Goal: Task Accomplishment & Management: Use online tool/utility

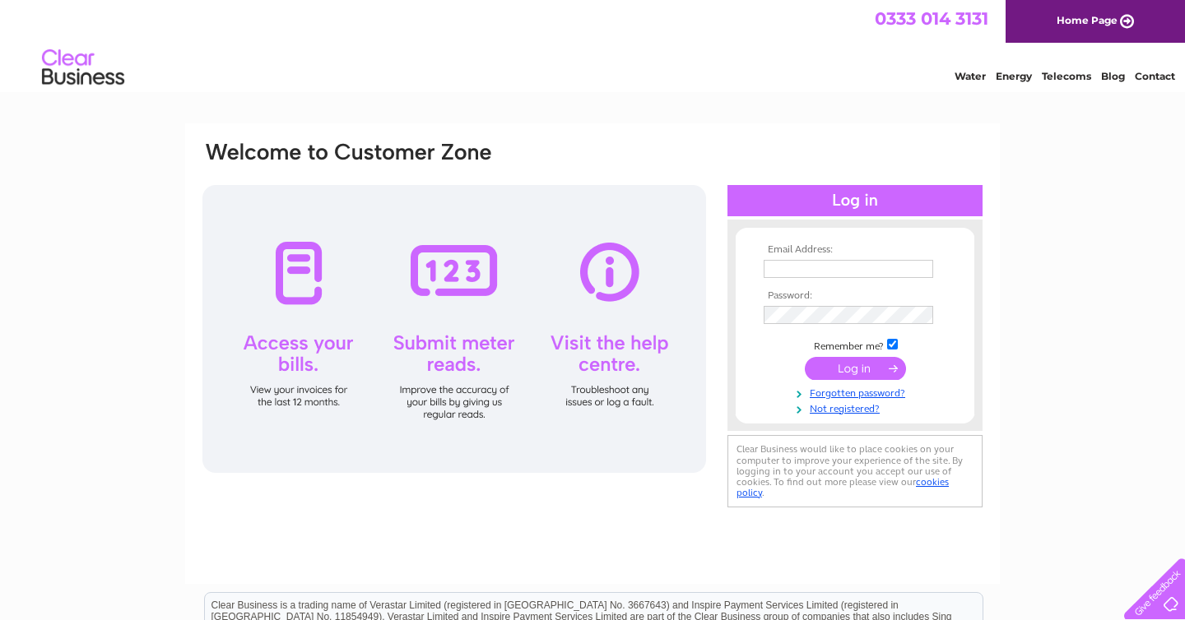
click at [804, 272] on input "text" at bounding box center [847, 269] width 169 height 18
type input "calum@wildflours.co.uk"
click at [870, 369] on input "submit" at bounding box center [854, 368] width 101 height 23
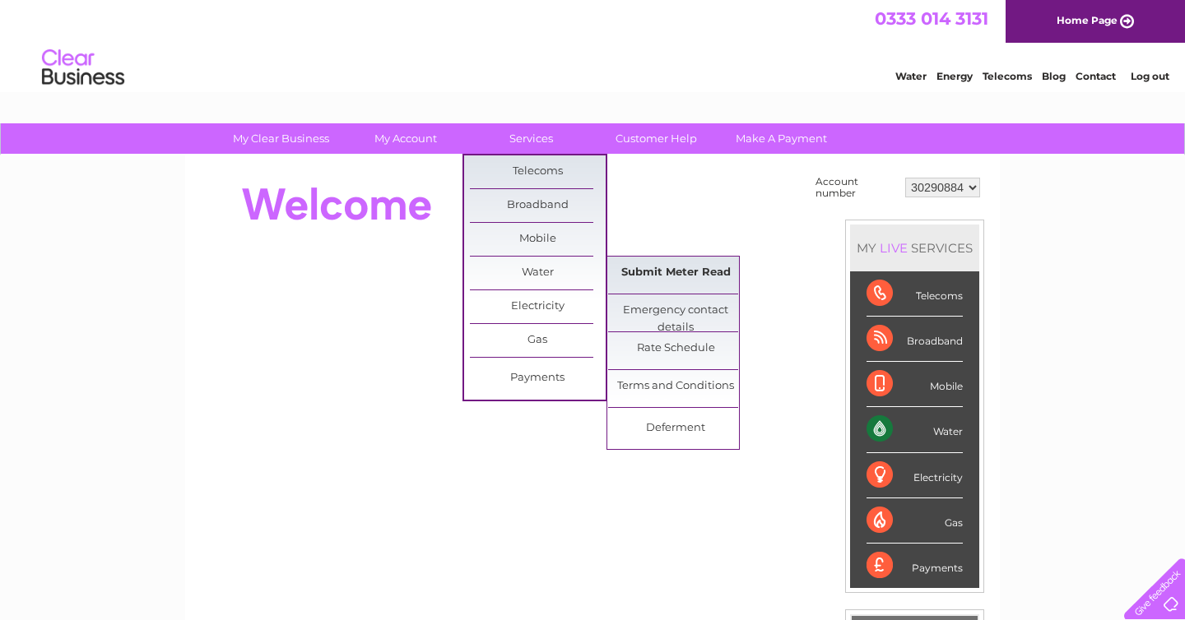
click at [653, 269] on link "Submit Meter Read" at bounding box center [676, 273] width 136 height 33
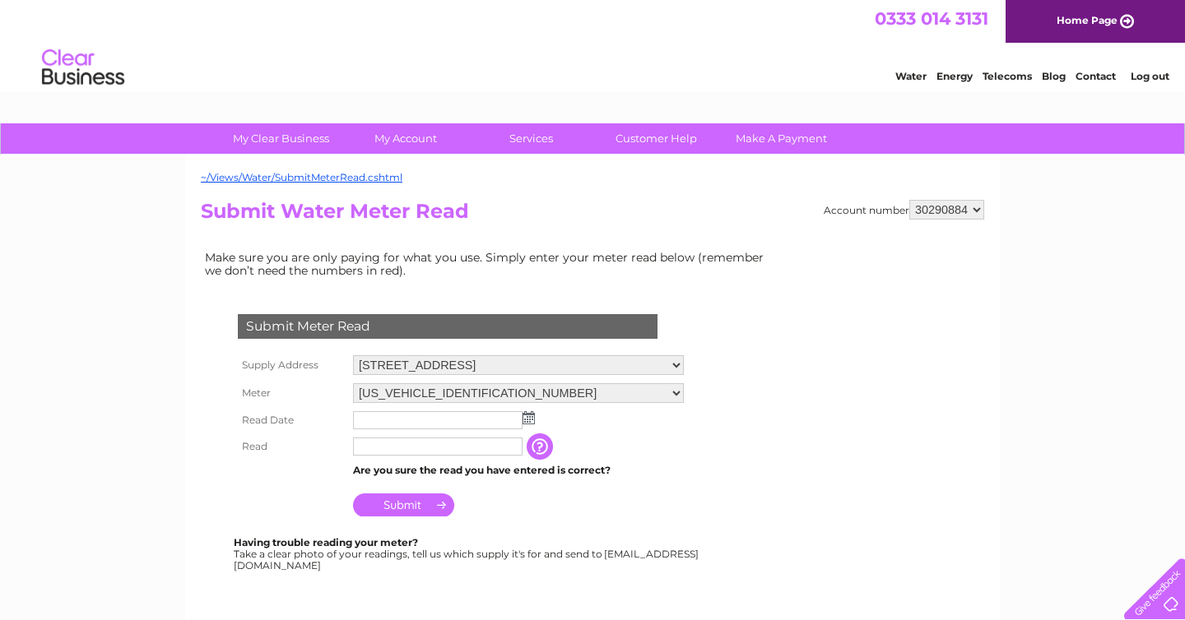
click at [525, 415] on img at bounding box center [528, 417] width 12 height 13
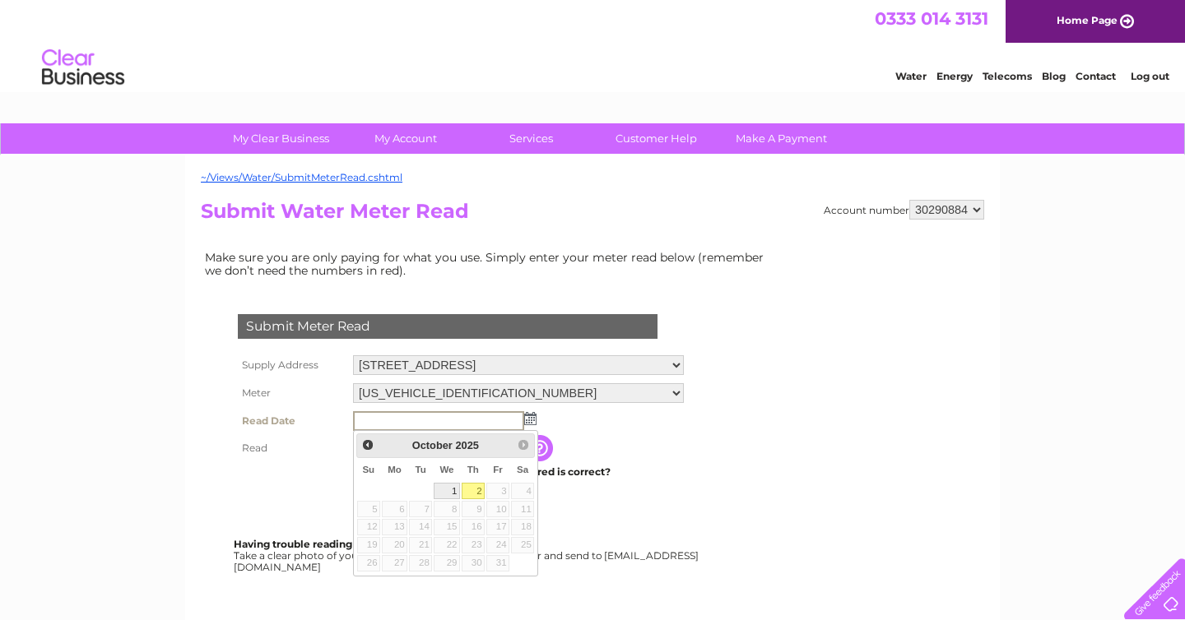
click at [454, 488] on link "1" at bounding box center [446, 491] width 26 height 16
type input "2025/10/01"
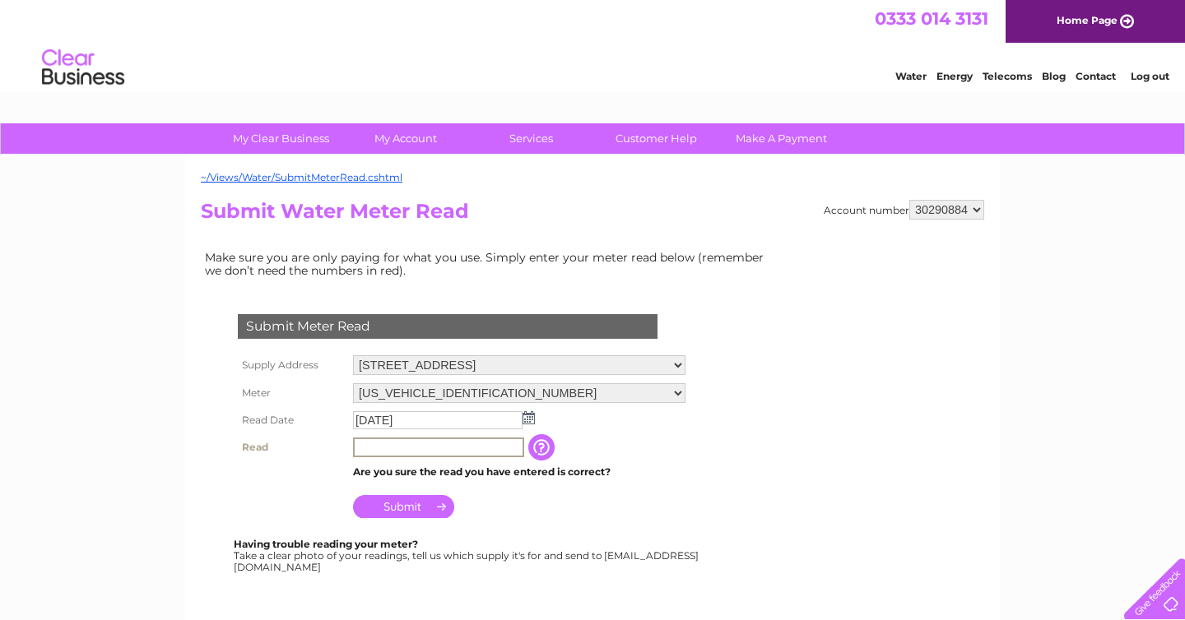
click at [448, 452] on input "text" at bounding box center [438, 448] width 171 height 20
type input "29477"
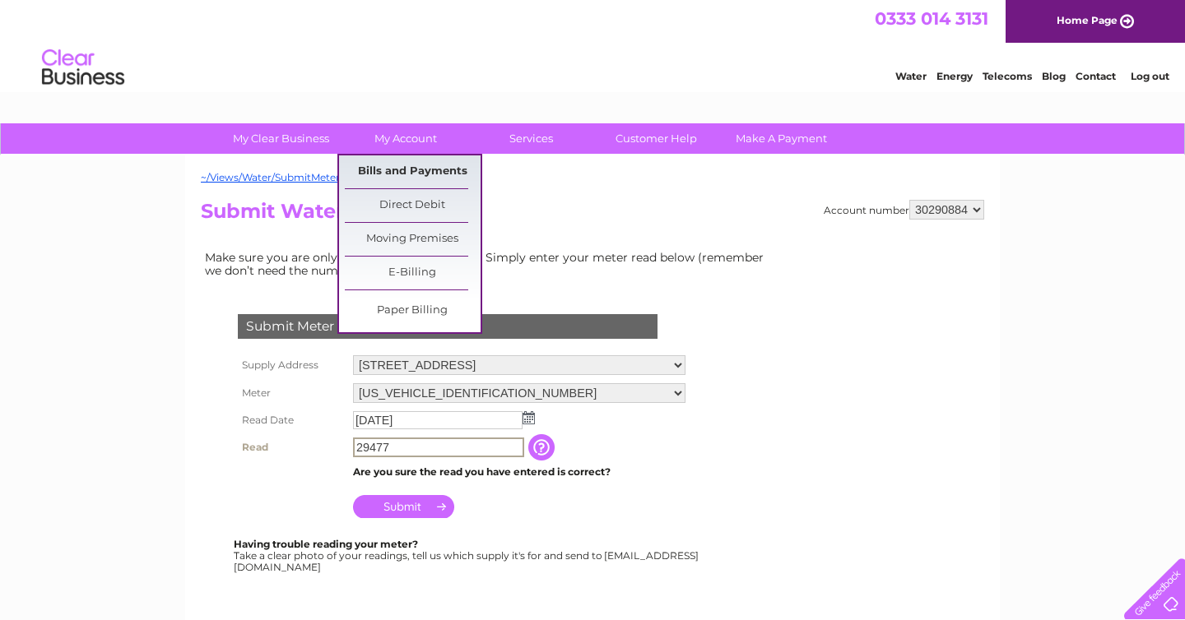
click at [388, 172] on link "Bills and Payments" at bounding box center [413, 171] width 136 height 33
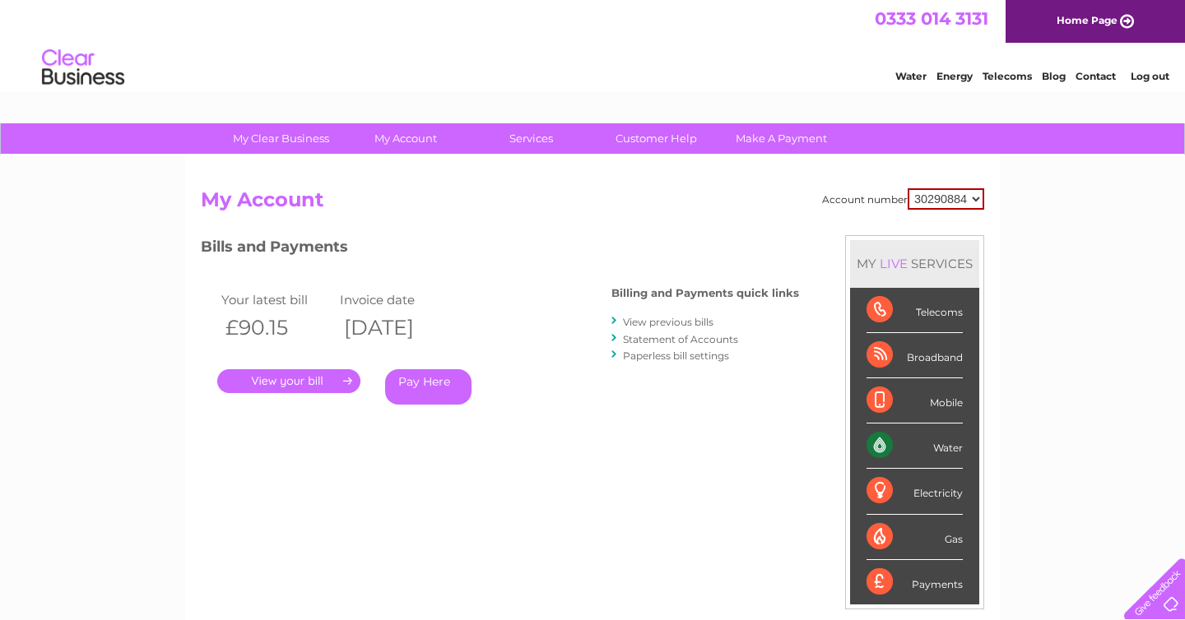
click at [308, 380] on link "." at bounding box center [288, 381] width 143 height 24
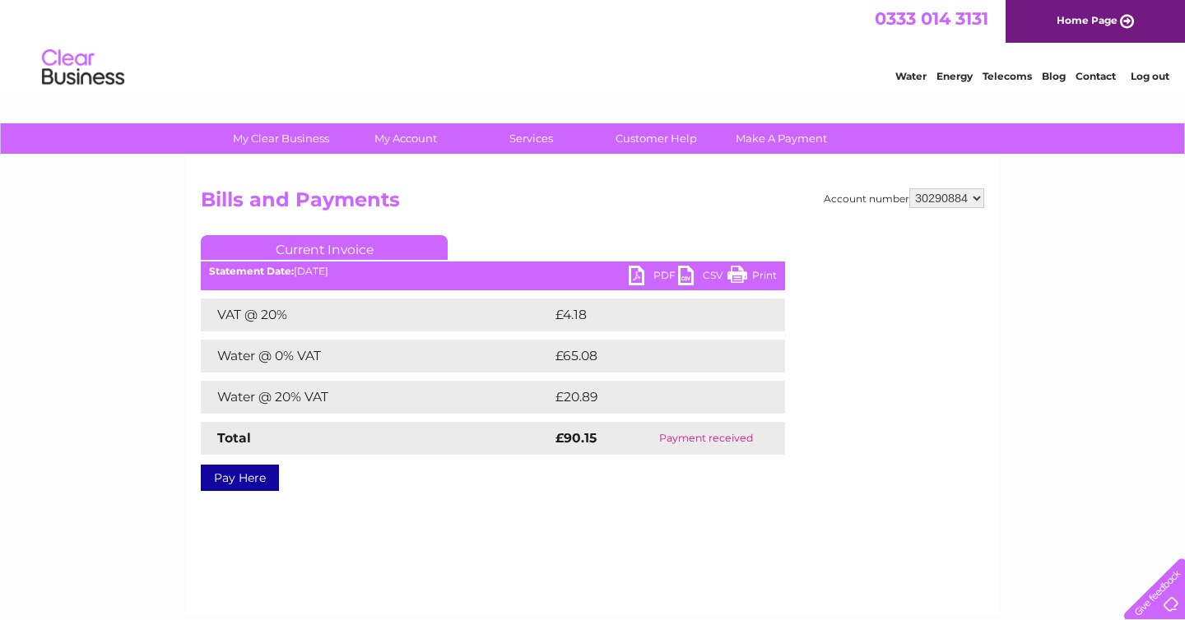
click at [637, 273] on link "PDF" at bounding box center [652, 278] width 49 height 24
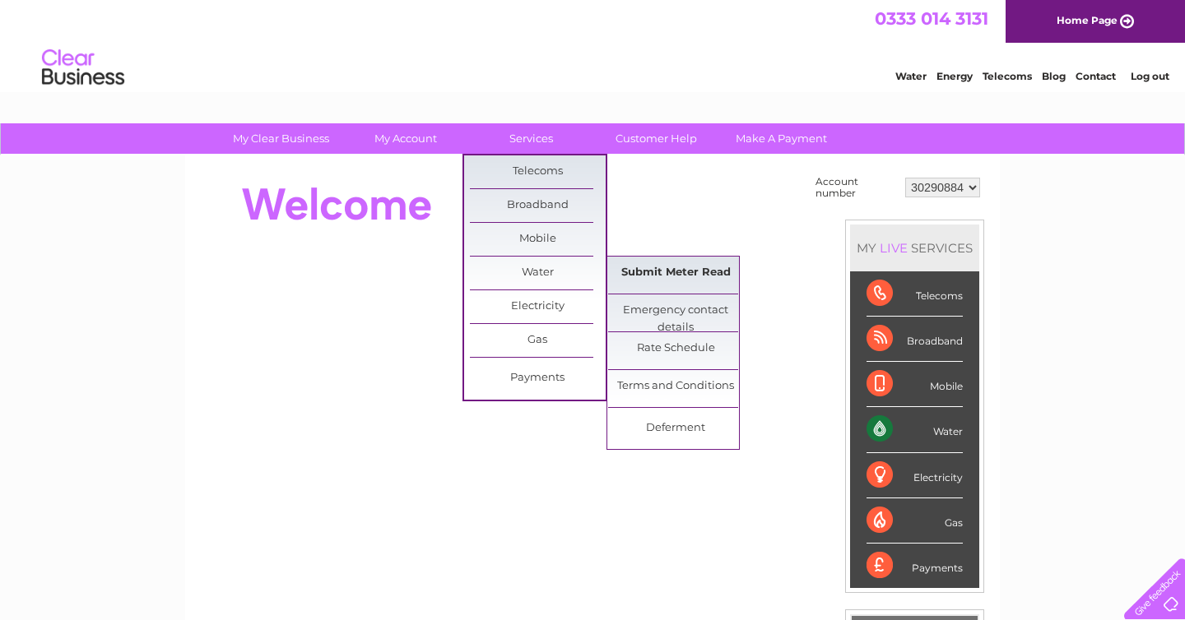
click at [634, 269] on link "Submit Meter Read" at bounding box center [676, 273] width 136 height 33
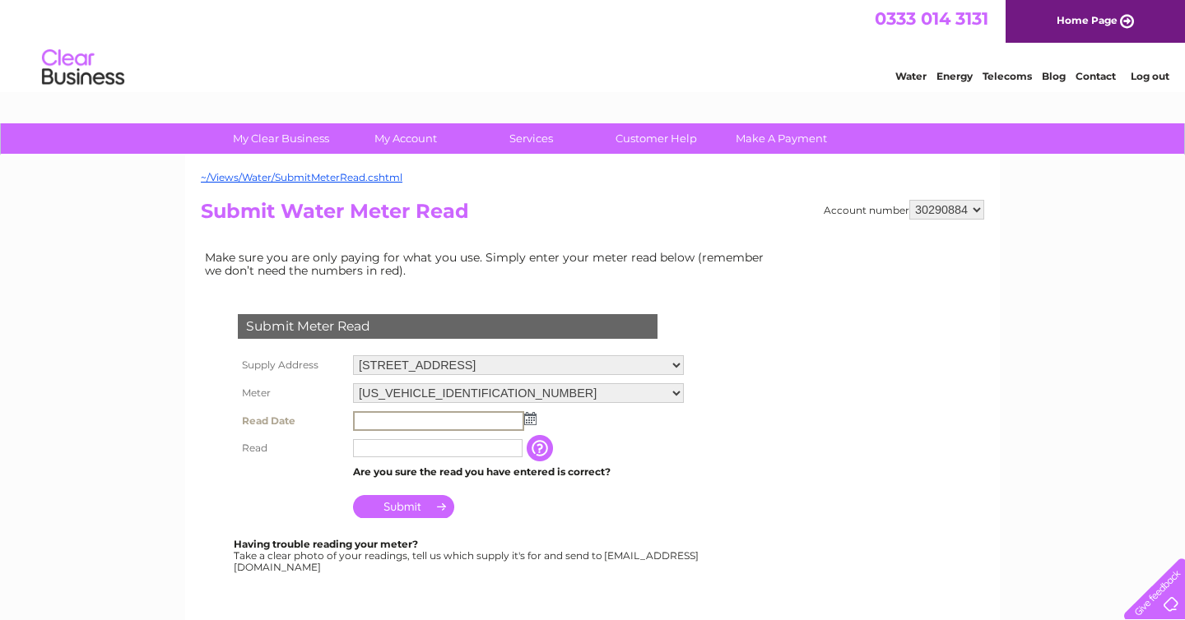
click at [398, 419] on input "text" at bounding box center [438, 421] width 171 height 20
click at [526, 415] on img at bounding box center [530, 418] width 12 height 13
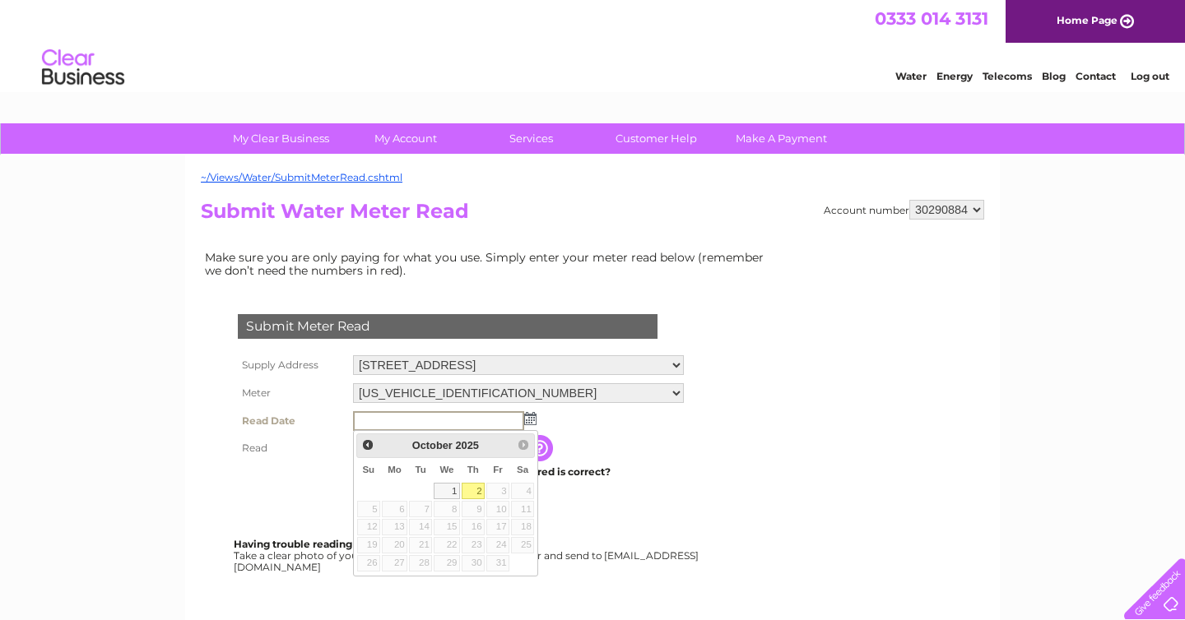
click at [474, 487] on link "2" at bounding box center [472, 491] width 23 height 16
type input "2025/10/02"
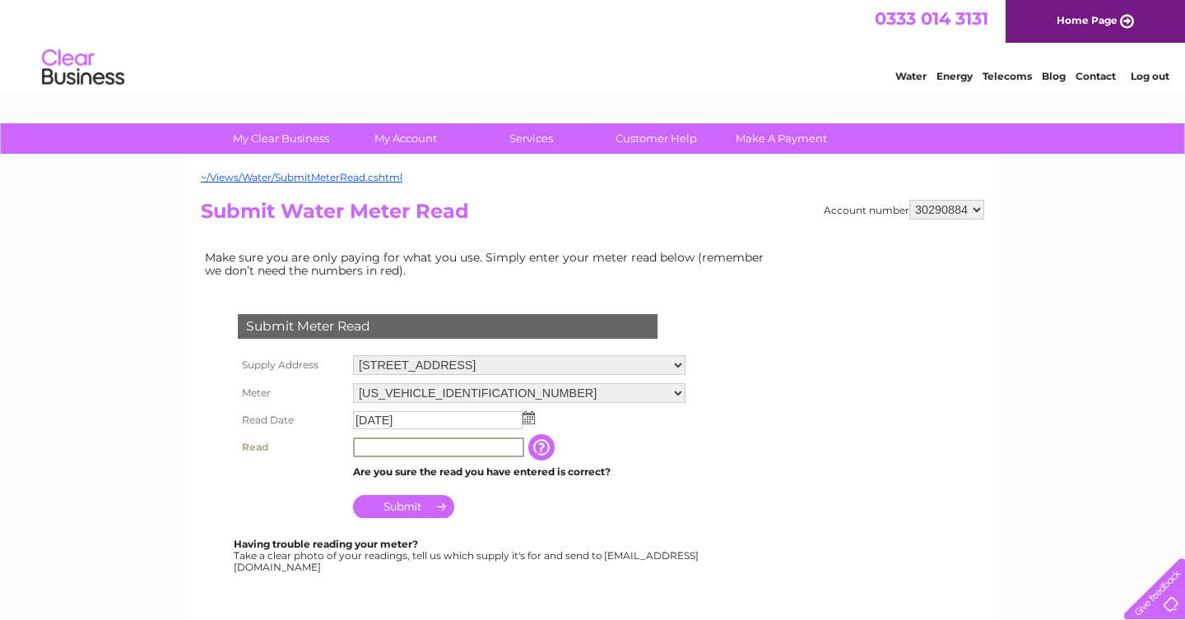
click at [443, 456] on input "text" at bounding box center [438, 448] width 171 height 20
type input "2947"
click at [504, 533] on div "Submit Meter Read Supply Address 526 Kilmarnock Road, Glasgow, Lanarkshire, G43…" at bounding box center [451, 434] width 500 height 273
click at [429, 504] on input "Submit" at bounding box center [403, 505] width 101 height 23
